Goal: Information Seeking & Learning: Learn about a topic

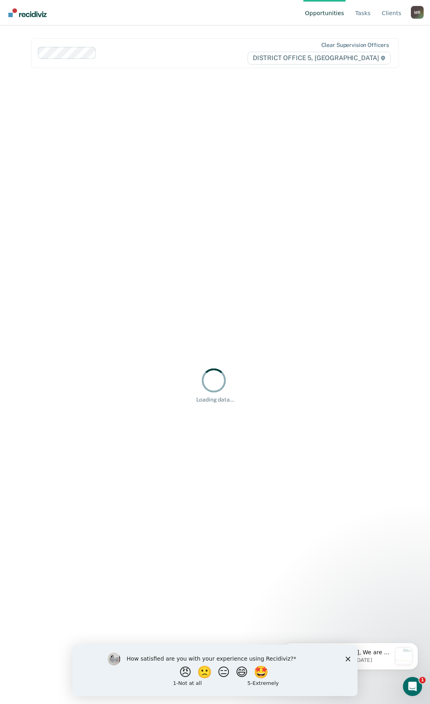
click at [350, 659] on icon "Close survey" at bounding box center [347, 658] width 5 height 5
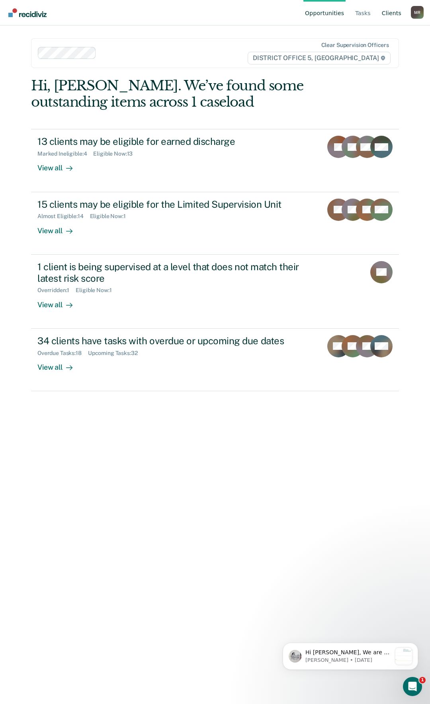
click at [391, 18] on link "Client s" at bounding box center [391, 12] width 23 height 25
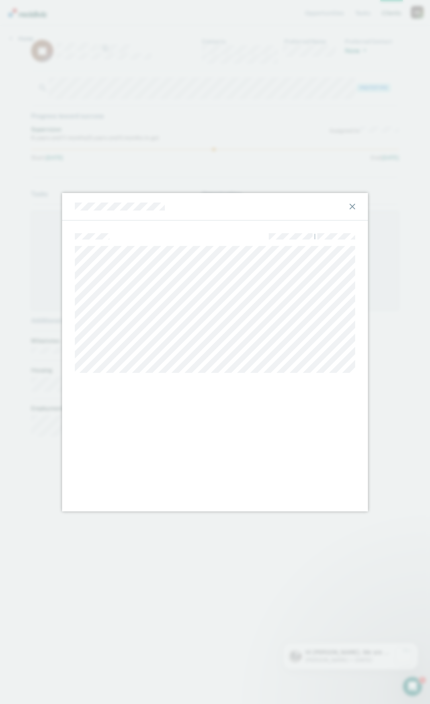
click at [352, 205] on icon at bounding box center [352, 207] width 6 height 6
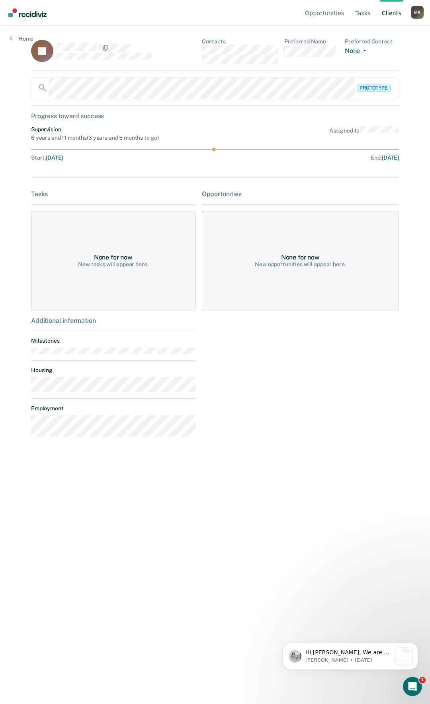
click at [18, 76] on div "Opportunities Tasks Client s [PERSON_NAME] Profile How it works Log Out Home JA…" at bounding box center [215, 352] width 430 height 704
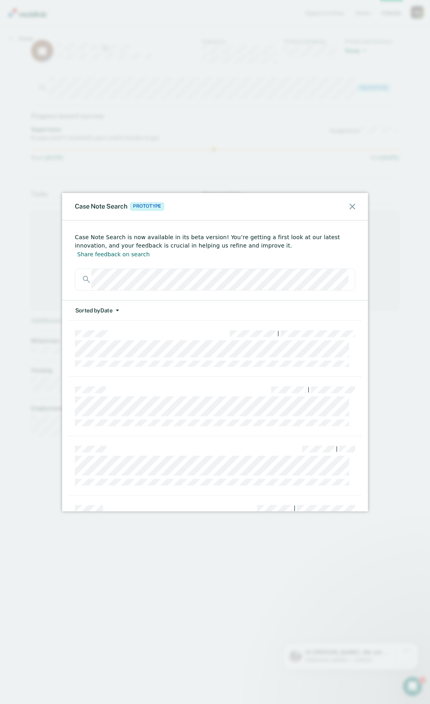
click at [352, 207] on icon at bounding box center [352, 207] width 6 height 6
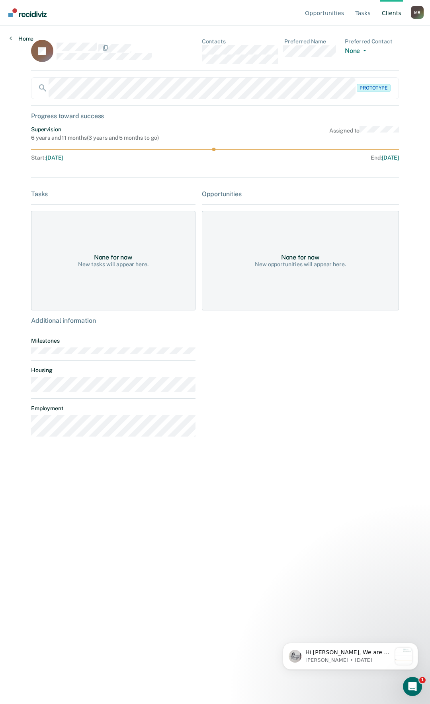
click at [12, 37] on link "Home" at bounding box center [22, 38] width 24 height 7
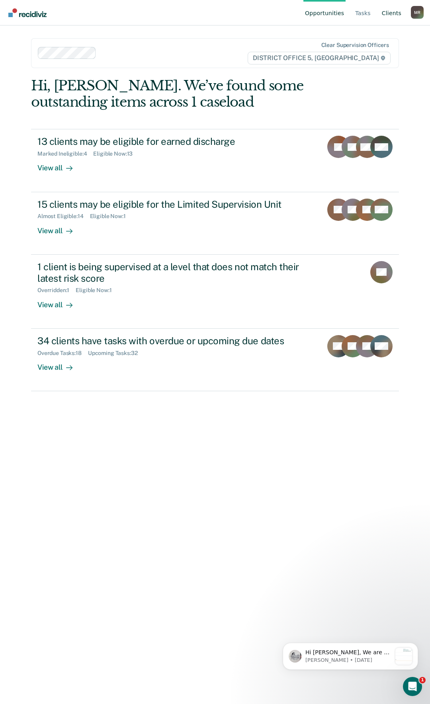
click at [389, 13] on link "Client s" at bounding box center [391, 12] width 23 height 25
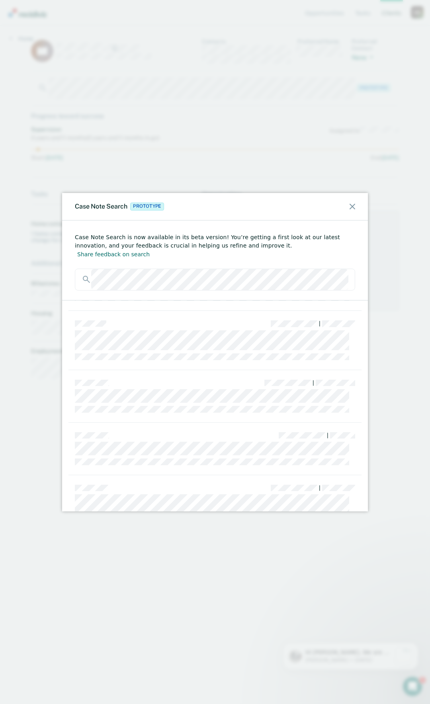
scroll to position [241, 0]
click at [351, 204] on icon at bounding box center [352, 207] width 6 height 6
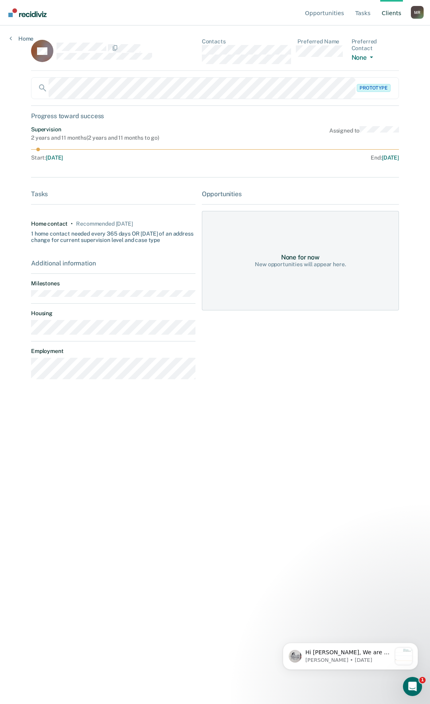
click at [397, 12] on link "Client s" at bounding box center [391, 12] width 23 height 25
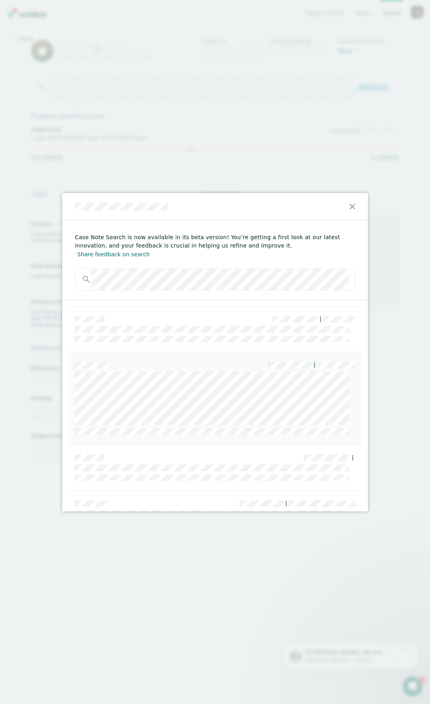
scroll to position [80, 0]
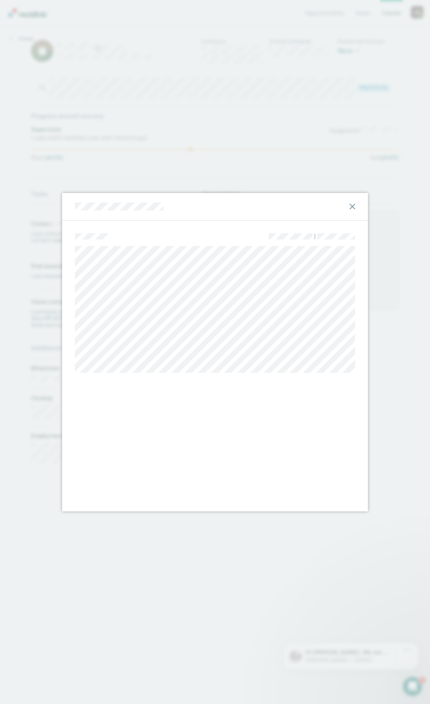
click at [353, 206] on icon at bounding box center [352, 207] width 6 height 6
